Goal: Communication & Community: Answer question/provide support

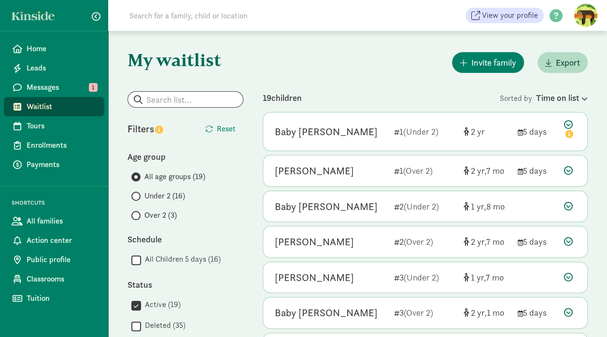
click at [53, 85] on span "Messages" at bounding box center [62, 88] width 70 height 12
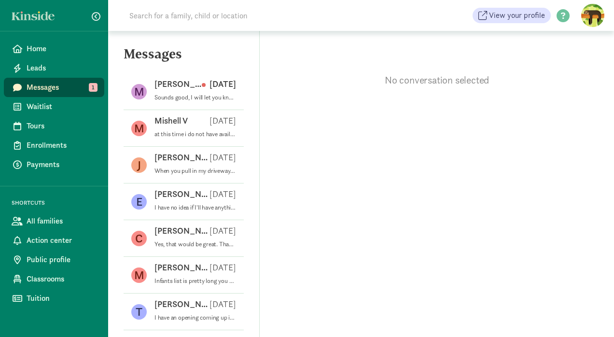
click at [188, 94] on p "Sounds good, I will let you know! Thanks!" at bounding box center [195, 98] width 82 height 8
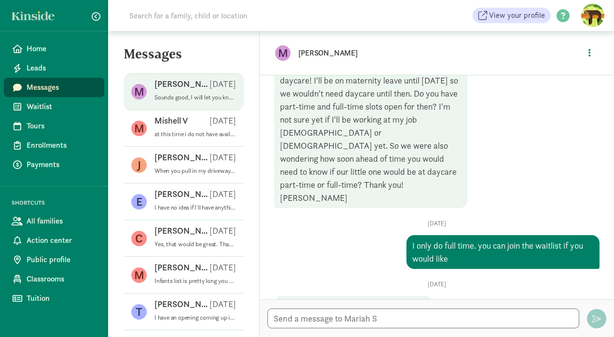
scroll to position [80, 0]
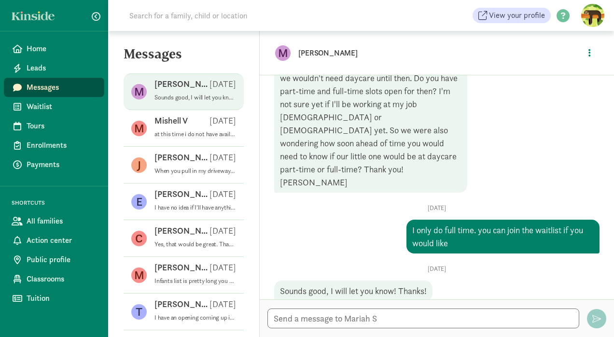
click at [185, 132] on p "at this time i do not have availability. y0u can signup for the waitlist on thi…" at bounding box center [195, 134] width 82 height 8
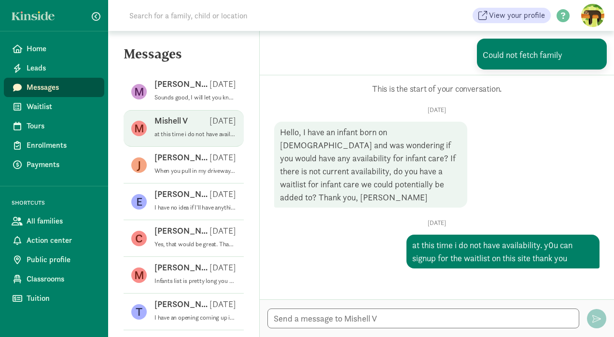
click at [186, 171] on p "When you pull in my driveway take the sidewalk to the left it goes to the side …" at bounding box center [195, 171] width 82 height 8
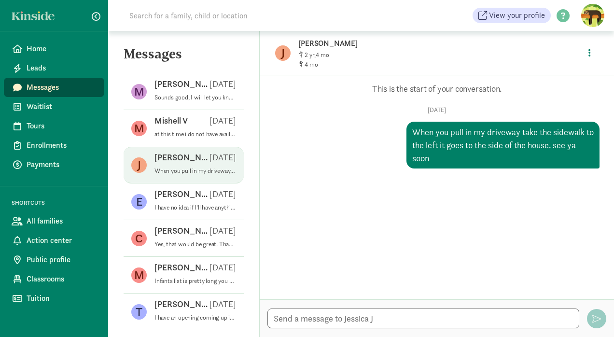
click at [183, 199] on div "Emily C Mar 05" at bounding box center [195, 195] width 82 height 15
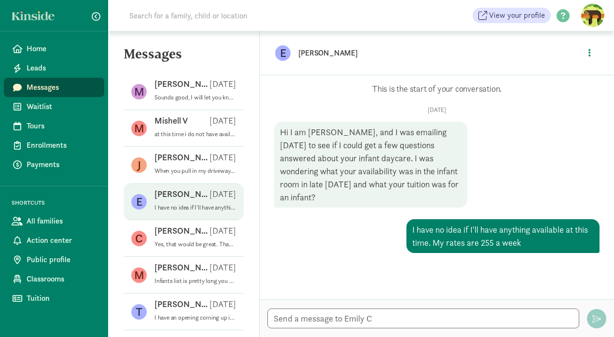
click at [36, 106] on span "Waitlist" at bounding box center [62, 107] width 70 height 12
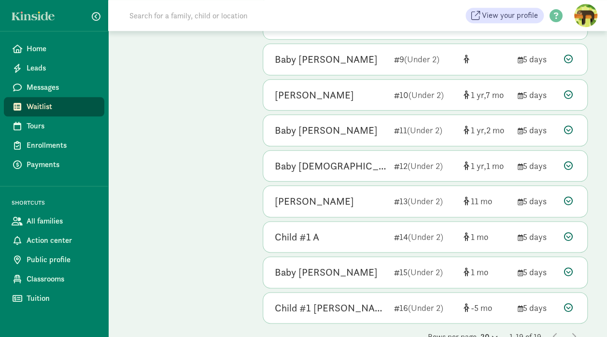
scroll to position [486, 0]
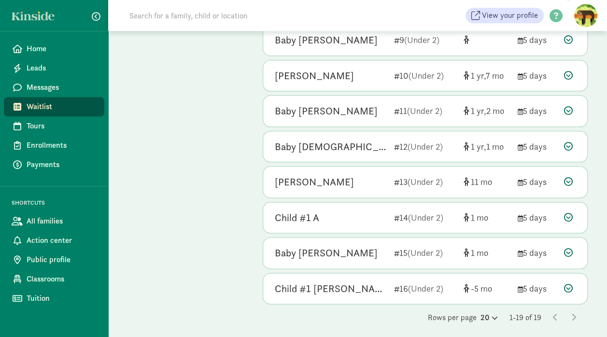
click at [470, 74] on div "1 7" at bounding box center [486, 75] width 46 height 13
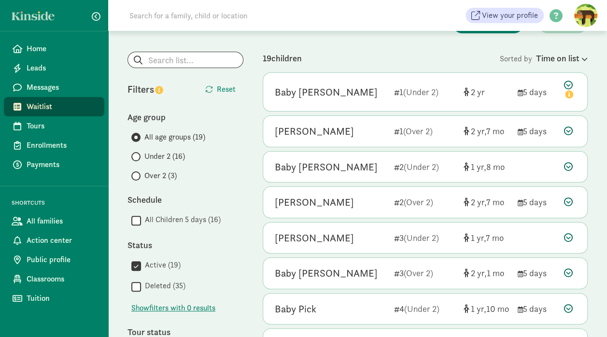
scroll to position [38, 0]
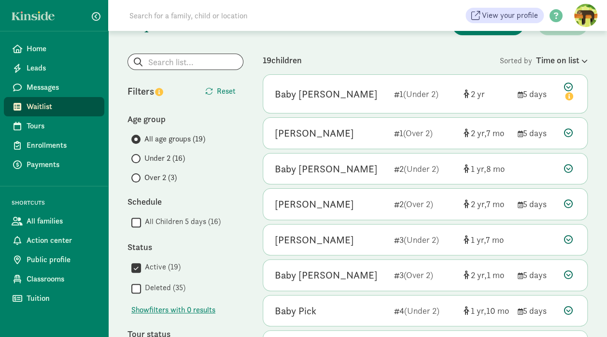
click at [160, 177] on span "Over 2 (3)" at bounding box center [160, 178] width 32 height 12
click at [138, 177] on input "Over 2 (3)" at bounding box center [134, 178] width 6 height 6
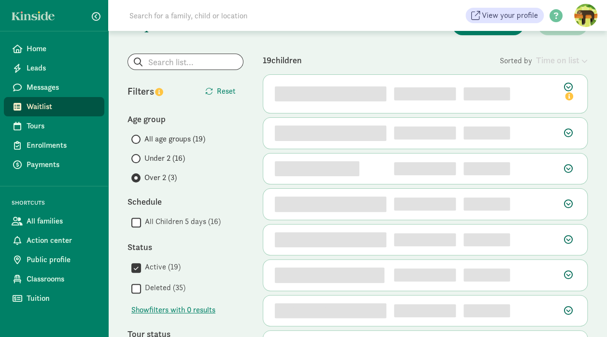
scroll to position [0, 0]
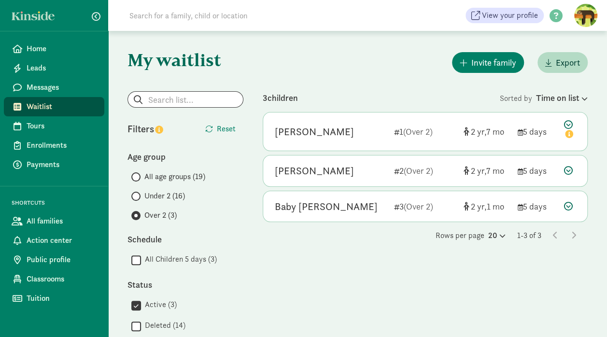
click at [432, 203] on span "(Over 2)" at bounding box center [418, 206] width 29 height 11
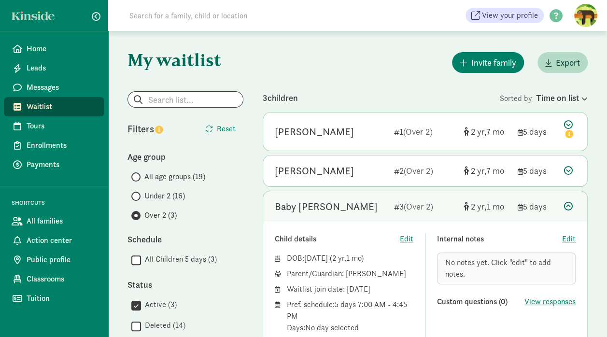
click at [30, 108] on span "Waitlist" at bounding box center [62, 107] width 70 height 12
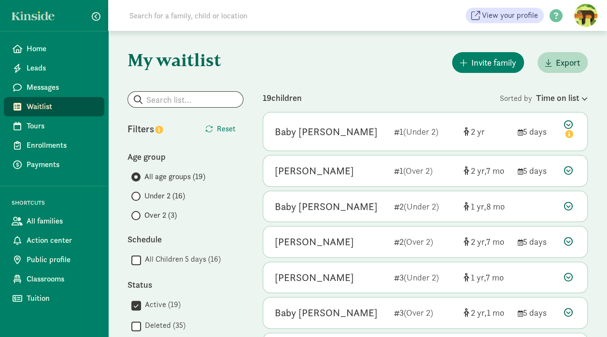
click at [35, 104] on span "Waitlist" at bounding box center [62, 107] width 70 height 12
click at [39, 89] on span "Messages" at bounding box center [62, 88] width 70 height 12
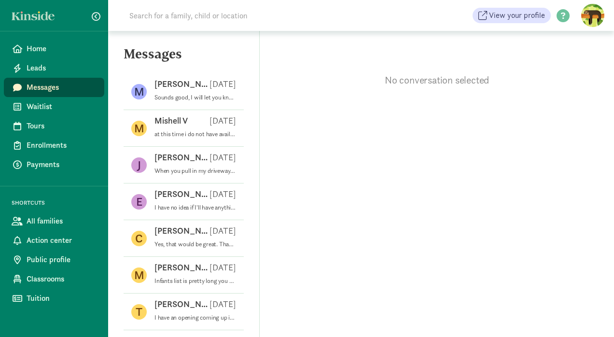
click at [39, 107] on span "Waitlist" at bounding box center [62, 107] width 70 height 12
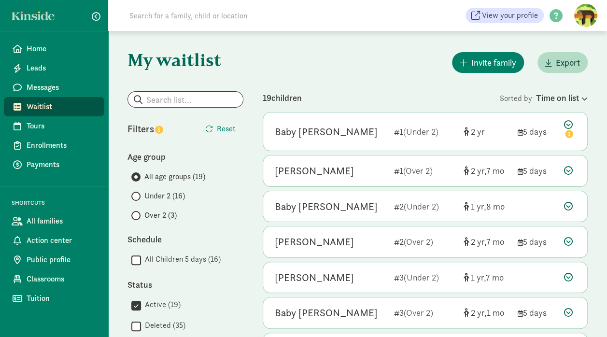
click at [38, 242] on span "Action center" at bounding box center [62, 241] width 70 height 12
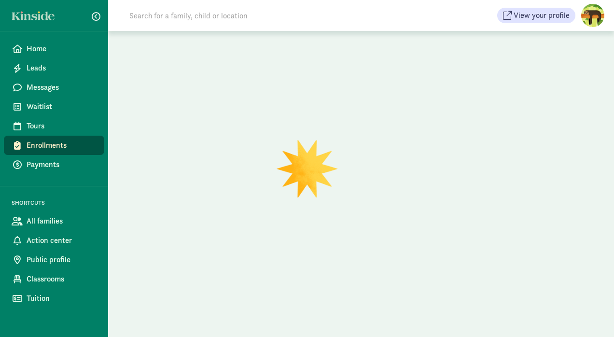
click at [38, 225] on span "All families" at bounding box center [62, 221] width 70 height 12
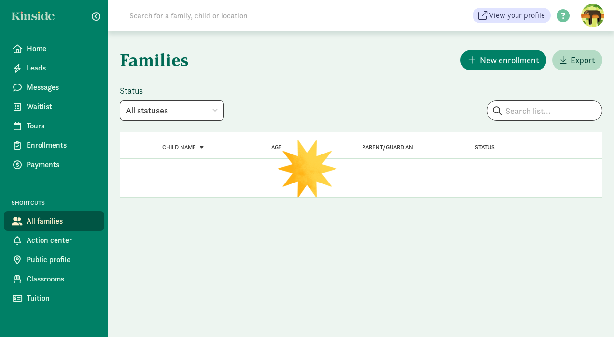
click at [42, 239] on span "Action center" at bounding box center [62, 241] width 70 height 12
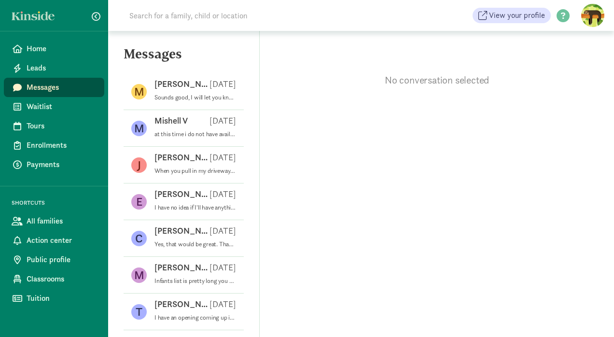
click at [191, 91] on div "[PERSON_NAME] S [DATE]" at bounding box center [195, 85] width 82 height 15
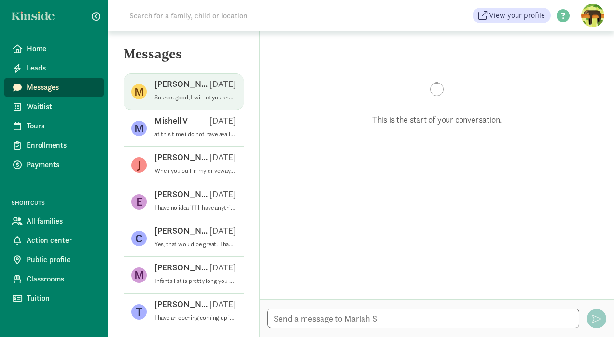
scroll to position [80, 0]
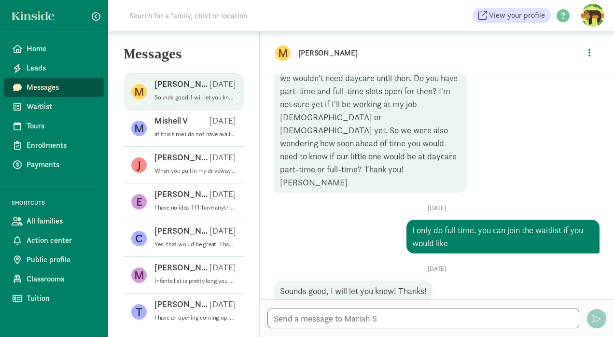
click at [181, 131] on p "at this time i do not have availability. y0u can signup for the waitlist on thi…" at bounding box center [195, 134] width 82 height 8
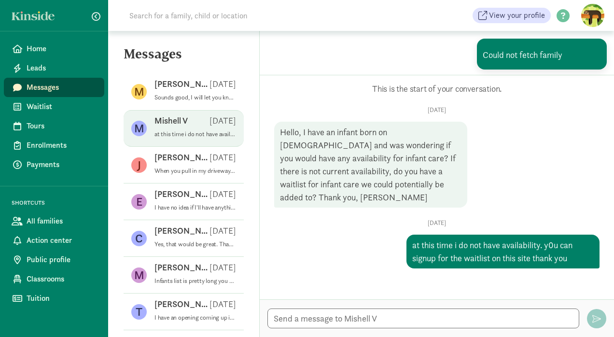
click at [174, 170] on p "When you pull in my driveway take the sidewalk to the left it goes to the side …" at bounding box center [195, 171] width 82 height 8
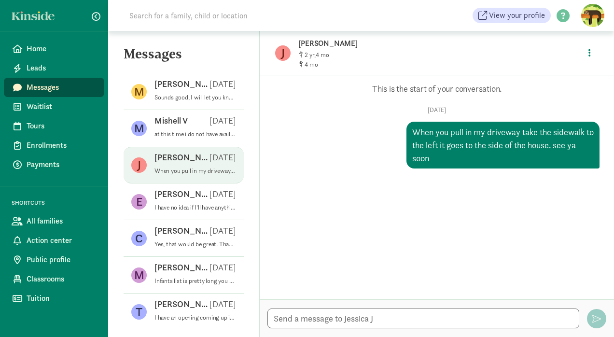
click at [173, 207] on p "I have no idea if I'll have anything available at this time. My rates are 255 a…" at bounding box center [195, 208] width 82 height 8
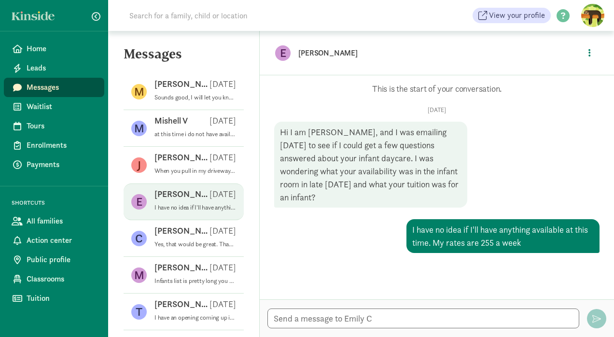
click at [171, 234] on p "[PERSON_NAME] B" at bounding box center [181, 231] width 55 height 12
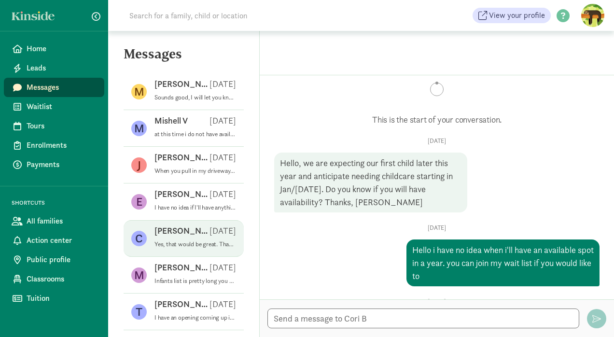
scroll to position [15, 0]
